Goal: Task Accomplishment & Management: Complete application form

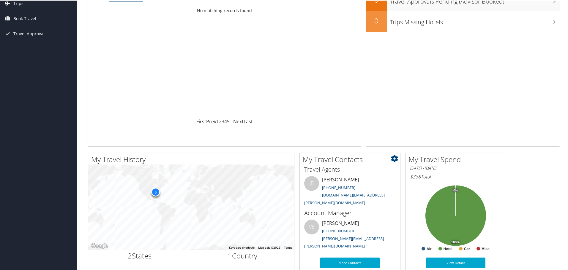
scroll to position [99, 0]
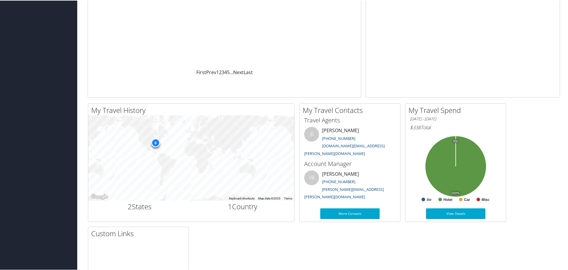
click at [420, 129] on span "$338" at bounding box center [415, 127] width 11 height 7
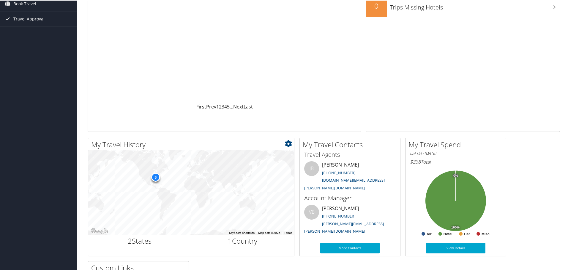
scroll to position [0, 0]
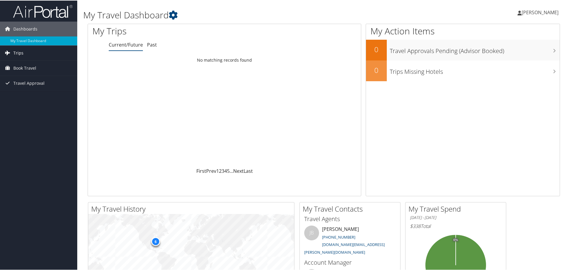
click at [36, 52] on link "Trips" at bounding box center [38, 52] width 77 height 15
click at [23, 71] on link "Past Trips" at bounding box center [38, 73] width 77 height 9
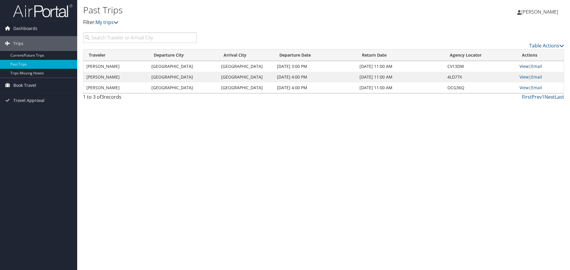
click at [524, 66] on link "View" at bounding box center [524, 67] width 9 height 6
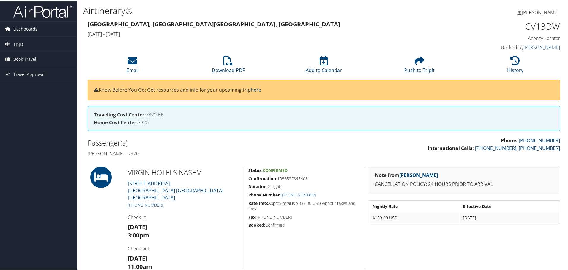
click at [29, 26] on span "Dashboards" at bounding box center [25, 28] width 24 height 15
click at [47, 42] on link "My Travel Dashboard" at bounding box center [38, 40] width 77 height 9
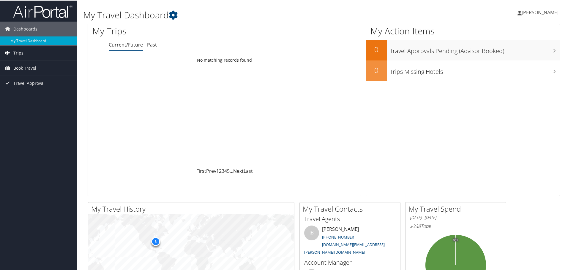
click at [23, 52] on link "Trips" at bounding box center [38, 52] width 77 height 15
click at [31, 75] on link "Past Trips" at bounding box center [38, 73] width 77 height 9
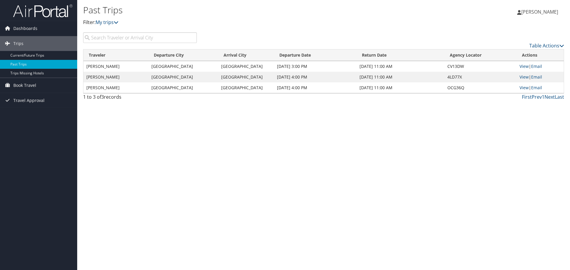
drag, startPoint x: 406, startPoint y: 93, endPoint x: 405, endPoint y: 88, distance: 5.7
click at [406, 91] on div "Table Actions Loading... Traveler Departure City Arrival City Departure Date Re…" at bounding box center [323, 67] width 481 height 71
click at [405, 88] on td "[DATE] 11:00 AM" at bounding box center [401, 88] width 88 height 11
click at [34, 88] on span "Book Travel" at bounding box center [24, 85] width 23 height 15
click at [57, 103] on link "Approval Request (Beta)" at bounding box center [38, 106] width 77 height 9
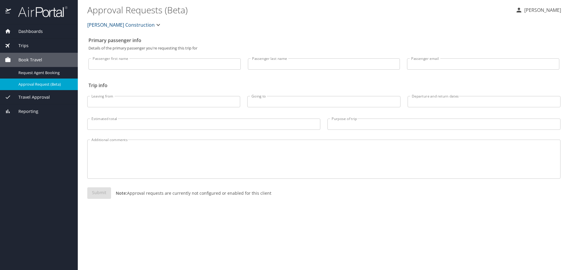
select select "US"
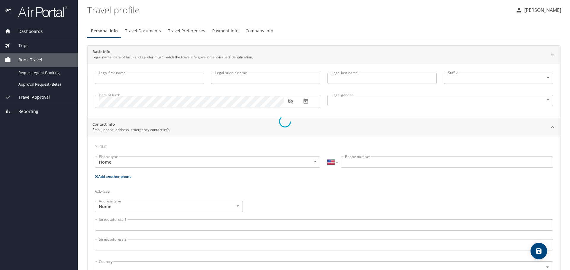
type input "Whitney"
type input "Meloy"
type input "Female"
select select "US"
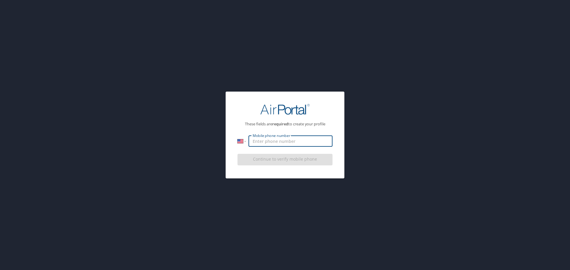
click at [287, 139] on input "Mobile phone number" at bounding box center [291, 141] width 84 height 11
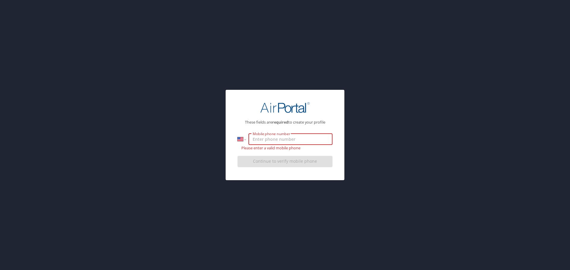
click at [287, 139] on input "Mobile phone number" at bounding box center [291, 139] width 84 height 11
type input "(334) 679-5022"
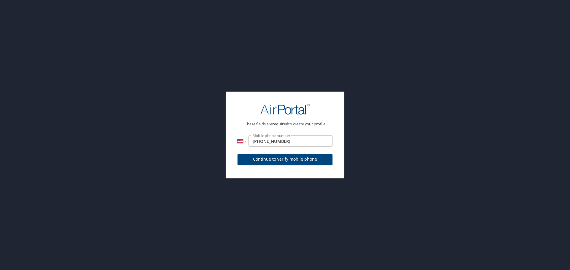
click at [327, 179] on div "These fields are required to create your profile International Afghanistan Ålan…" at bounding box center [285, 135] width 570 height 270
click at [302, 156] on span "Continue to verify mobile phone" at bounding box center [285, 159] width 86 height 7
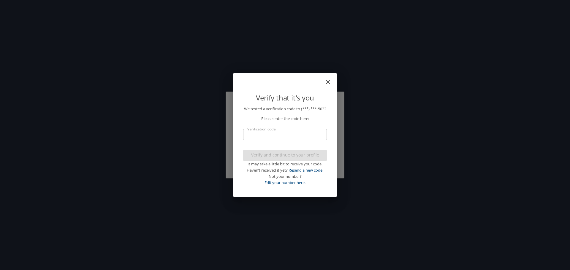
click at [322, 140] on input "Verification code" at bounding box center [285, 134] width 84 height 11
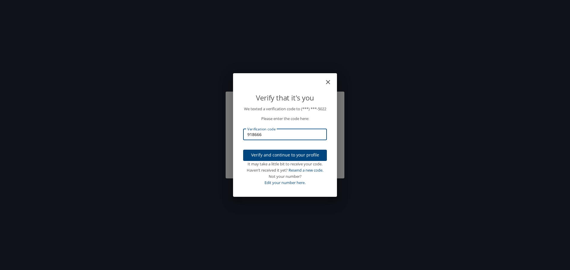
type input "918666"
click at [312, 159] on span "Verify and continue to your profile" at bounding box center [285, 155] width 74 height 7
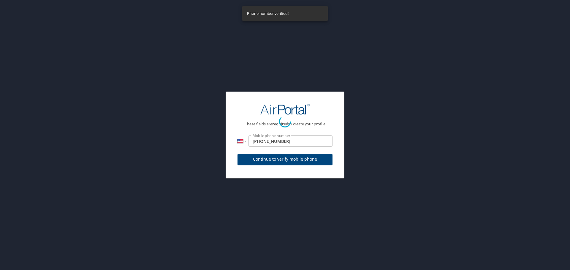
select select "US"
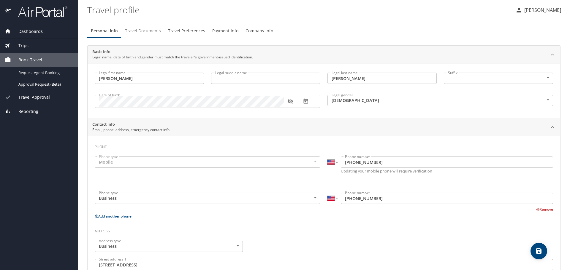
click at [159, 31] on span "Travel Documents" at bounding box center [143, 30] width 36 height 7
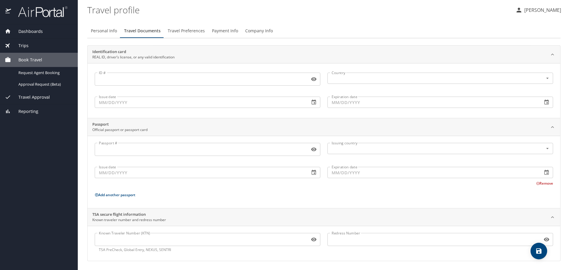
click at [185, 29] on span "Travel Preferences" at bounding box center [186, 30] width 37 height 7
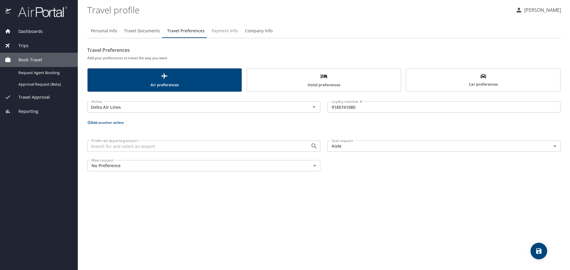
click at [227, 29] on span "Payment Info" at bounding box center [225, 30] width 26 height 7
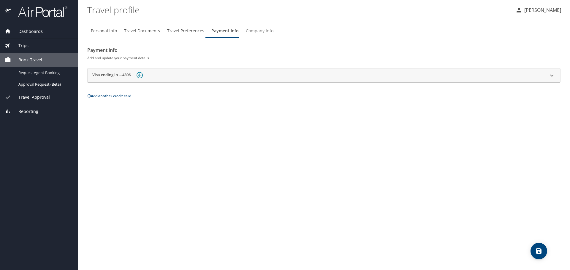
click at [251, 26] on button "Company Info" at bounding box center [259, 31] width 35 height 14
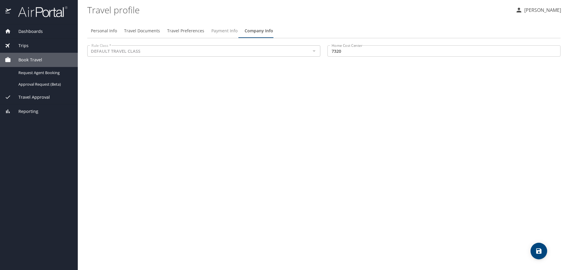
click at [217, 31] on span "Payment Info" at bounding box center [224, 30] width 26 height 7
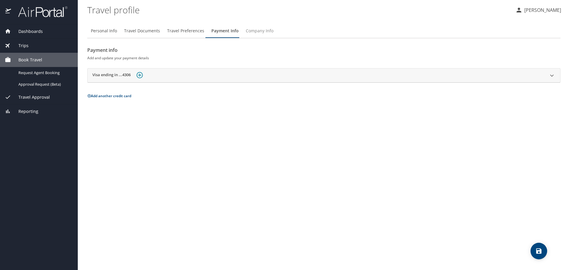
click at [255, 29] on span "Company Info" at bounding box center [260, 30] width 28 height 7
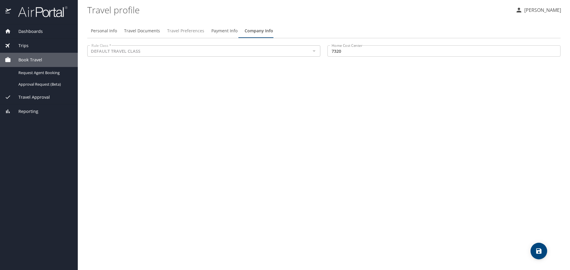
click at [173, 31] on span "Travel Preferences" at bounding box center [185, 30] width 37 height 7
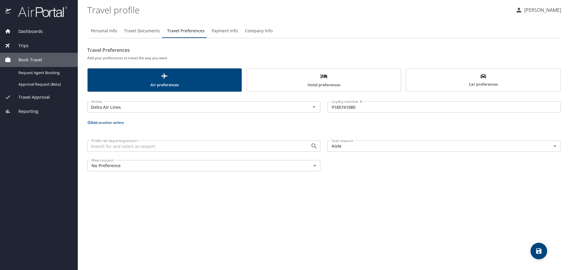
click at [328, 76] on span "Hotel preferences" at bounding box center [324, 81] width 147 height 16
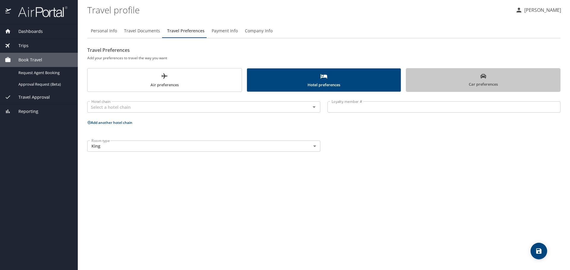
click at [475, 74] on span "Car preferences" at bounding box center [483, 80] width 147 height 15
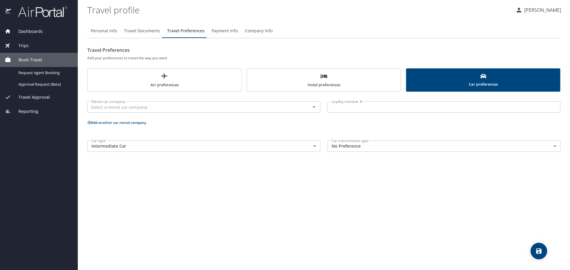
click at [262, 75] on span "Hotel preferences" at bounding box center [324, 81] width 147 height 16
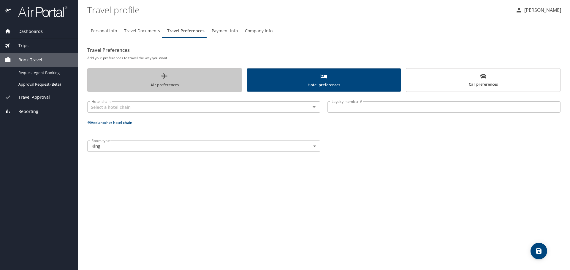
click at [180, 75] on span "Air preferences" at bounding box center [164, 81] width 147 height 16
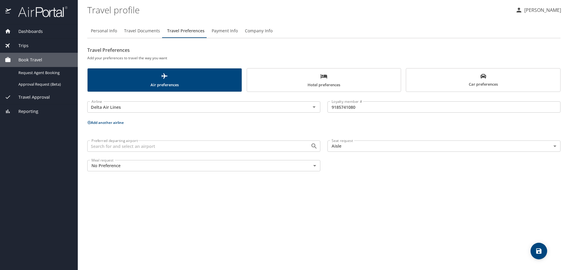
click at [175, 160] on body "Dashboards My Travel Dashboard Trips Current / Future Trips Past Trips Trips Mi…" at bounding box center [285, 135] width 570 height 270
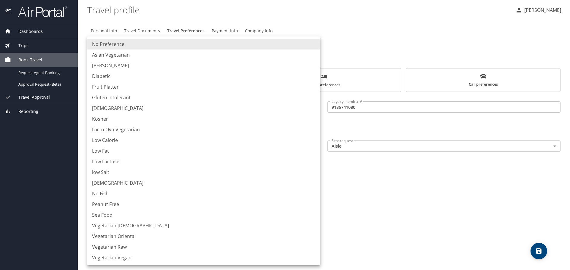
click at [464, 190] on div at bounding box center [285, 135] width 570 height 270
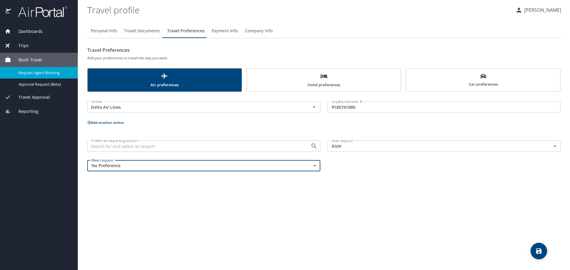
click at [48, 75] on span "Request Agent Booking" at bounding box center [44, 73] width 52 height 6
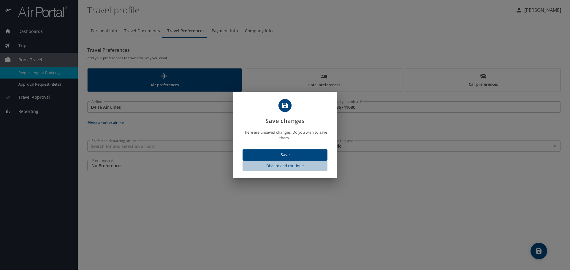
click at [294, 167] on span "Discard and continue" at bounding box center [285, 166] width 80 height 7
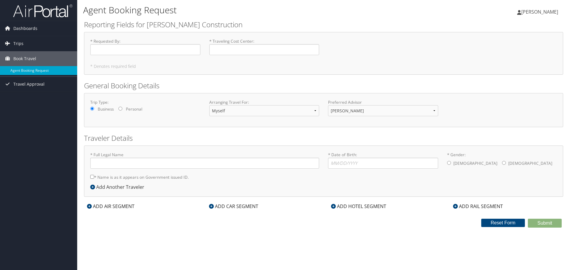
type input "Whitney Meloy"
click at [363, 109] on select "[PERSON_NAME]" at bounding box center [383, 110] width 110 height 11
click at [508, 99] on div "Trip Type: Business Personal Arranging Travel For: Myself Another Traveler Gues…" at bounding box center [324, 110] width 476 height 22
click at [60, 27] on link "Dashboards" at bounding box center [38, 28] width 77 height 15
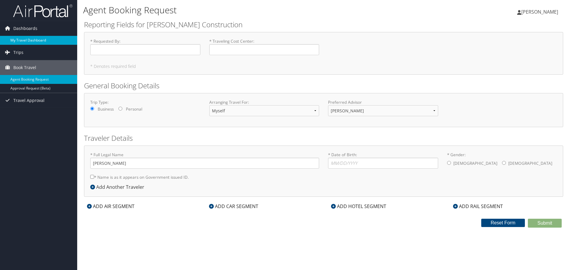
click at [46, 41] on link "My Travel Dashboard" at bounding box center [38, 40] width 77 height 9
